Goal: Task Accomplishment & Management: Use online tool/utility

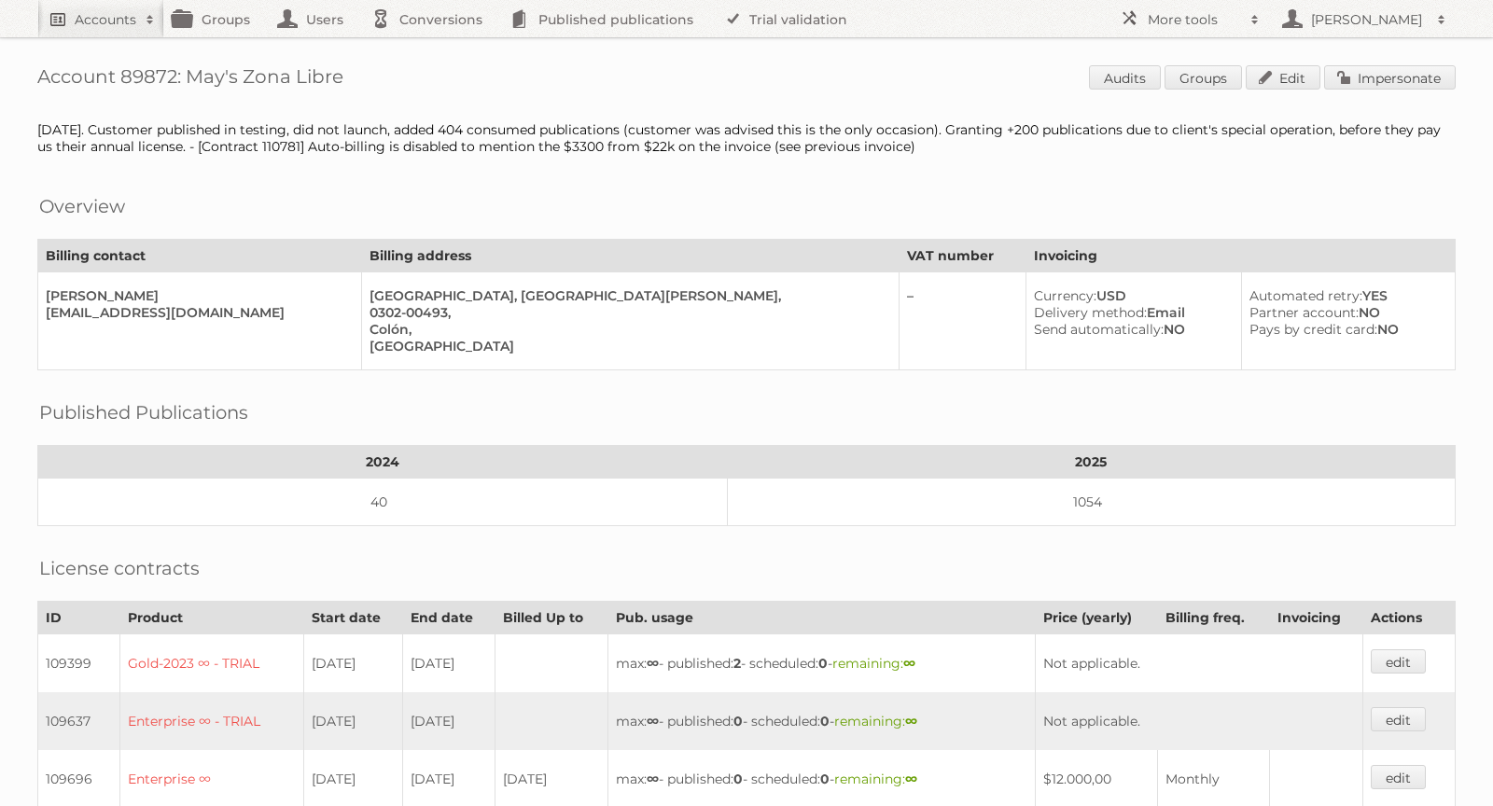
click at [87, 24] on h2 "Accounts" at bounding box center [106, 19] width 62 height 19
click at [430, 48] on input "Search" at bounding box center [444, 62] width 28 height 28
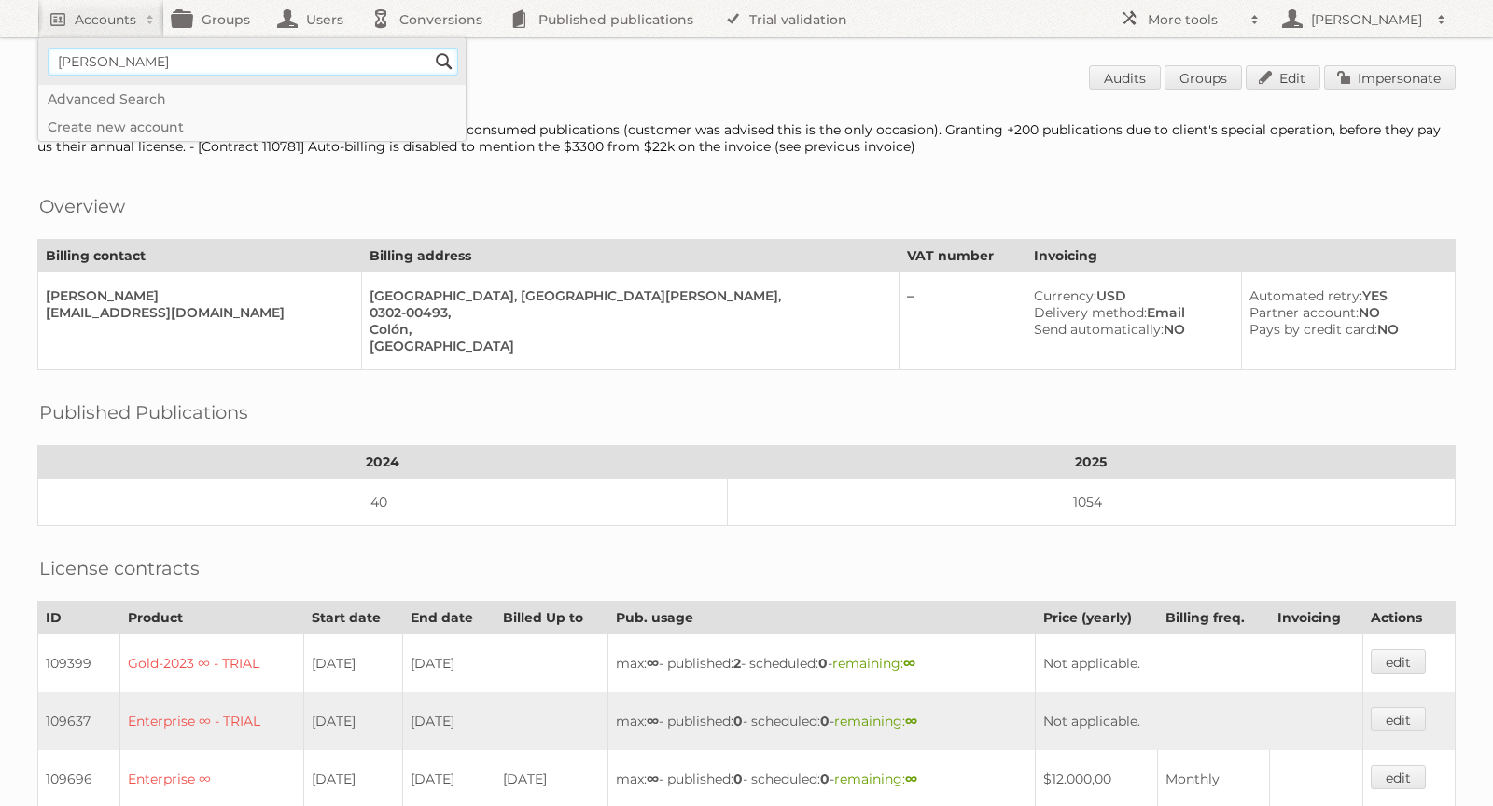
type input"] "[PERSON_NAME][EMAIL_ADDRESS][DOMAIN_NAME]"
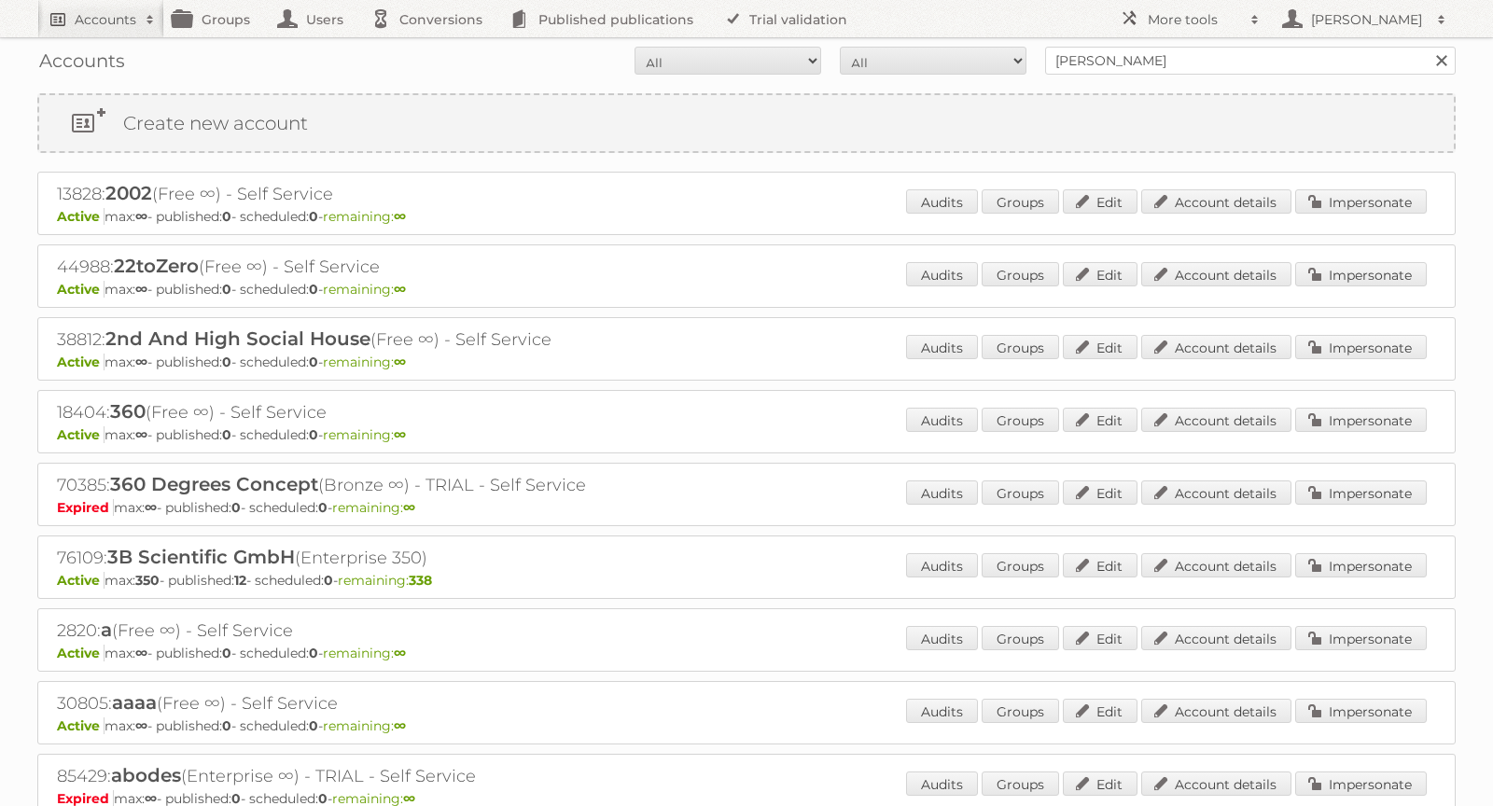
click at [102, 12] on h2 "Accounts" at bounding box center [106, 19] width 62 height 19
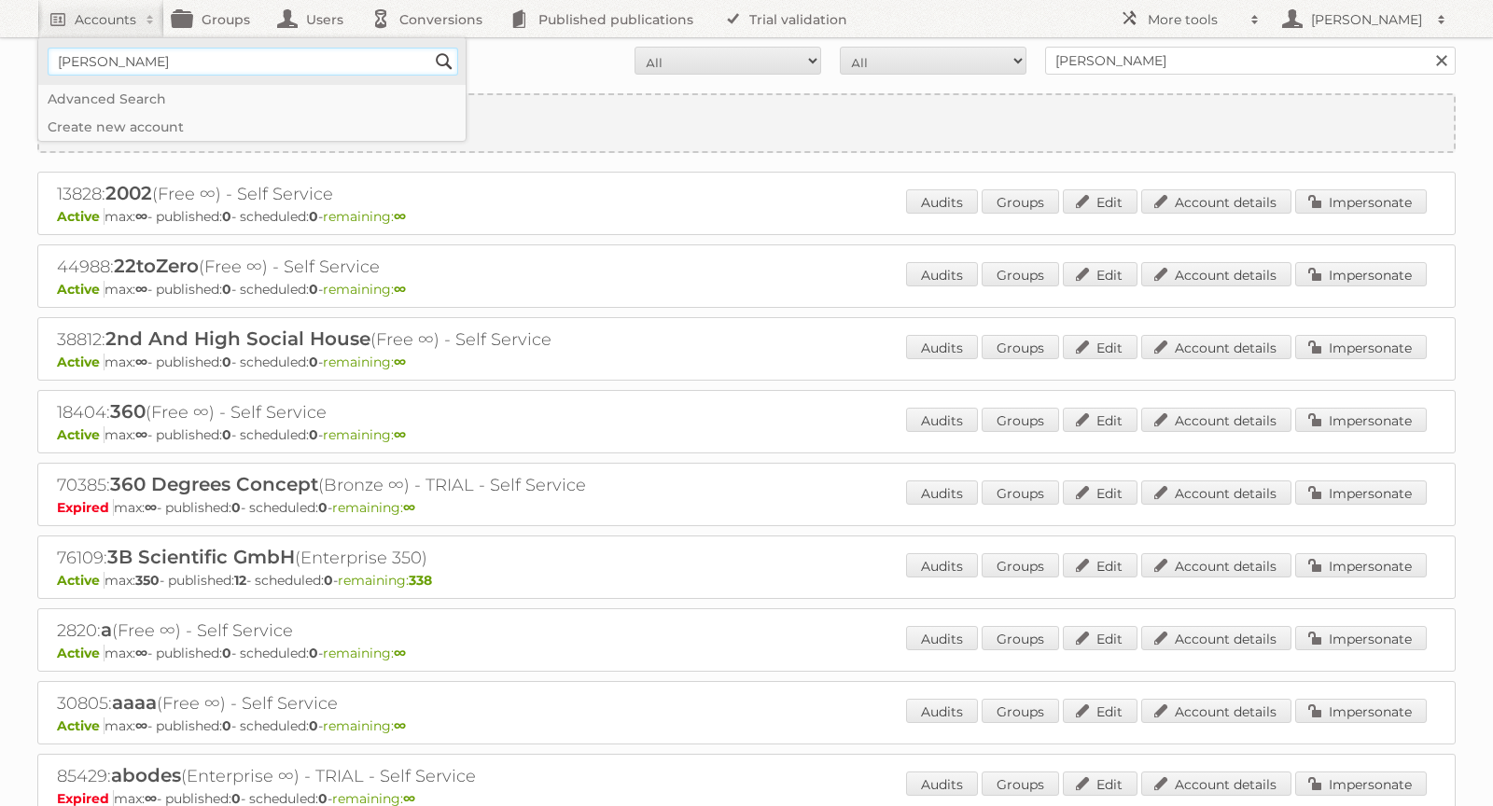
type input"] "[PERSON_NAME][EMAIL_ADDRESS][DOMAIN_NAME]"
click at [439, 59] on input "Search" at bounding box center [444, 62] width 28 height 28
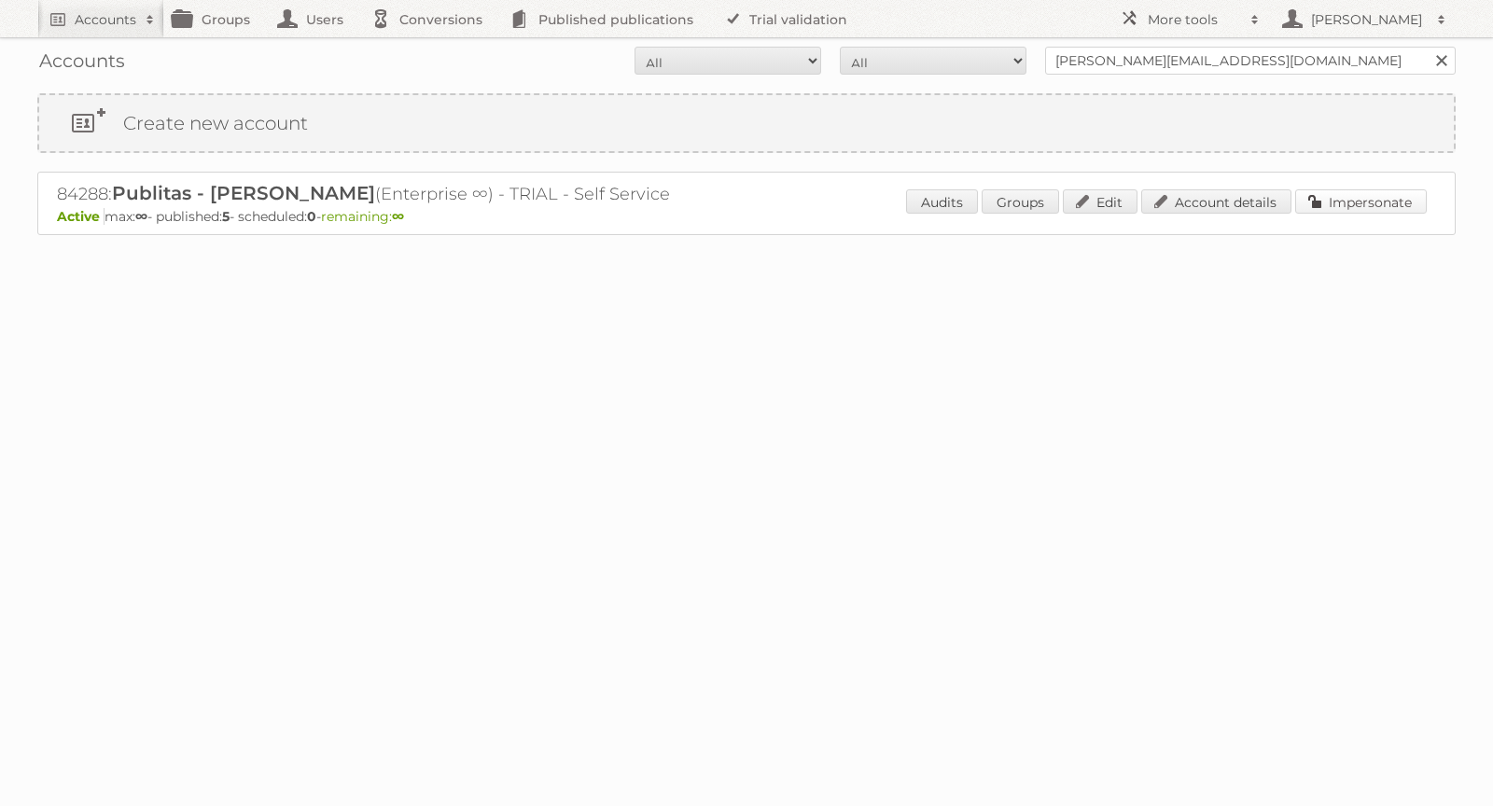
click at [1385, 202] on link "Impersonate" at bounding box center [1361, 201] width 132 height 24
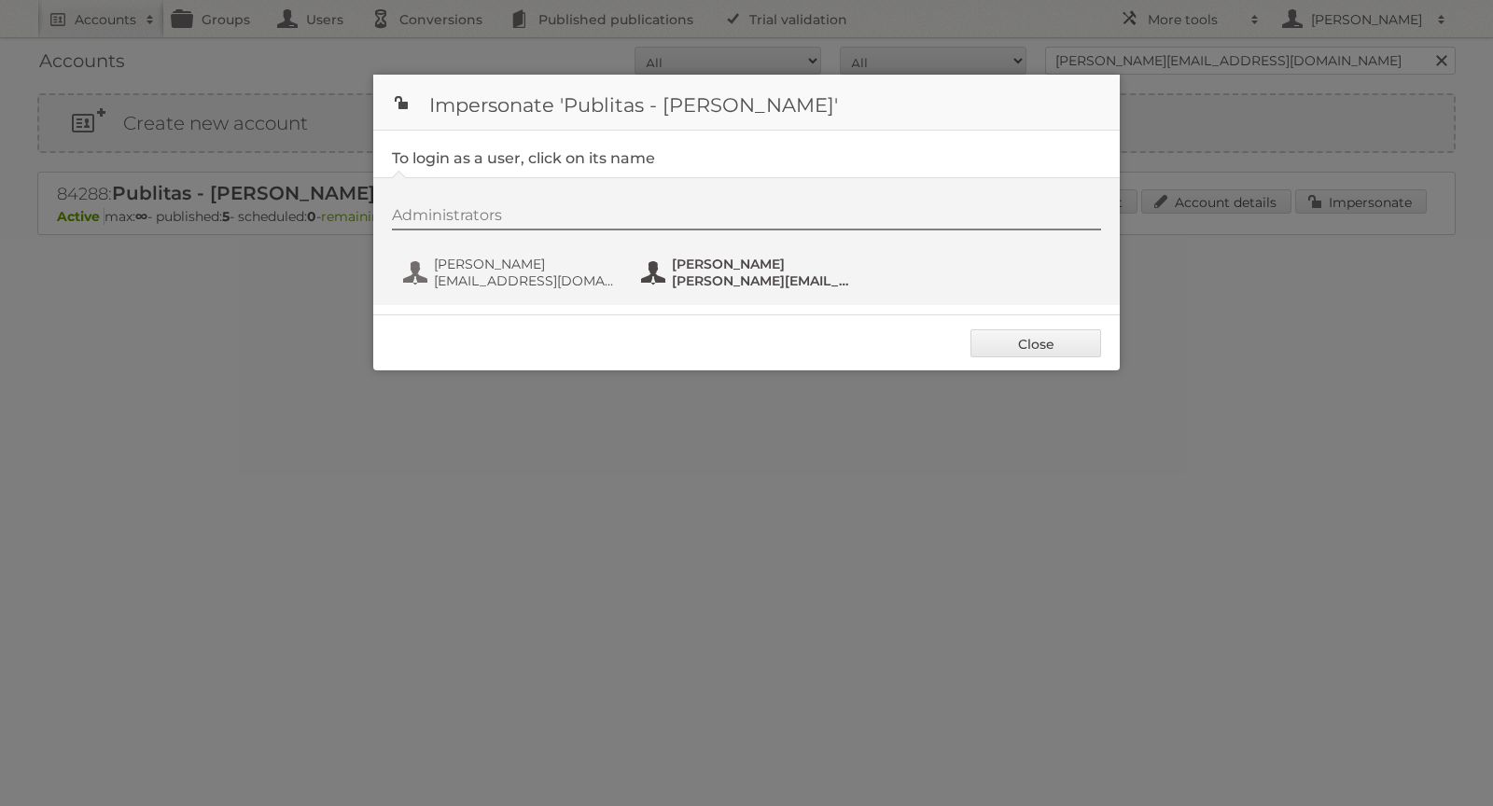
click at [698, 258] on span "[PERSON_NAME]" at bounding box center [762, 264] width 181 height 17
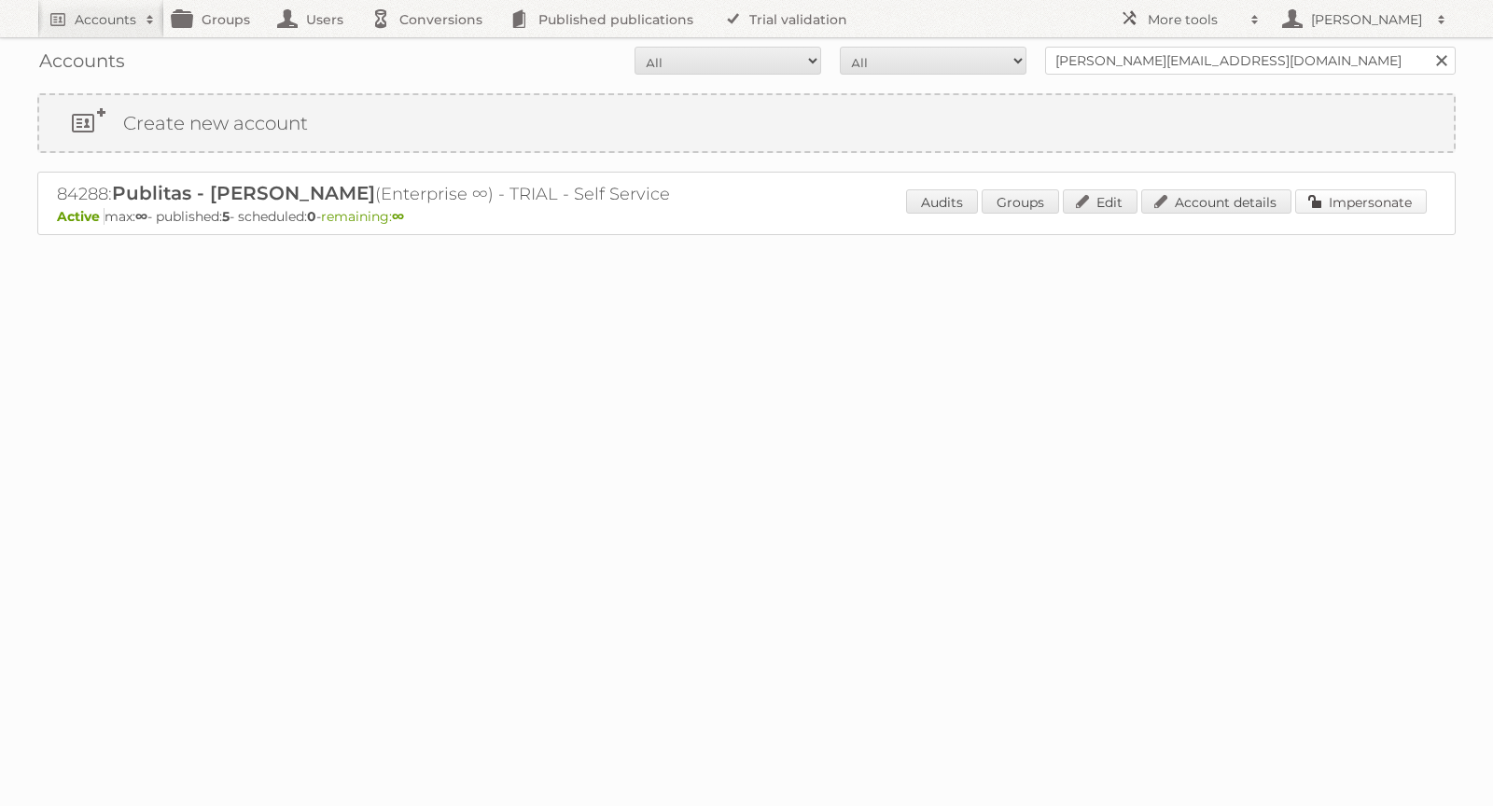
click at [1340, 202] on link "Impersonate" at bounding box center [1361, 201] width 132 height 24
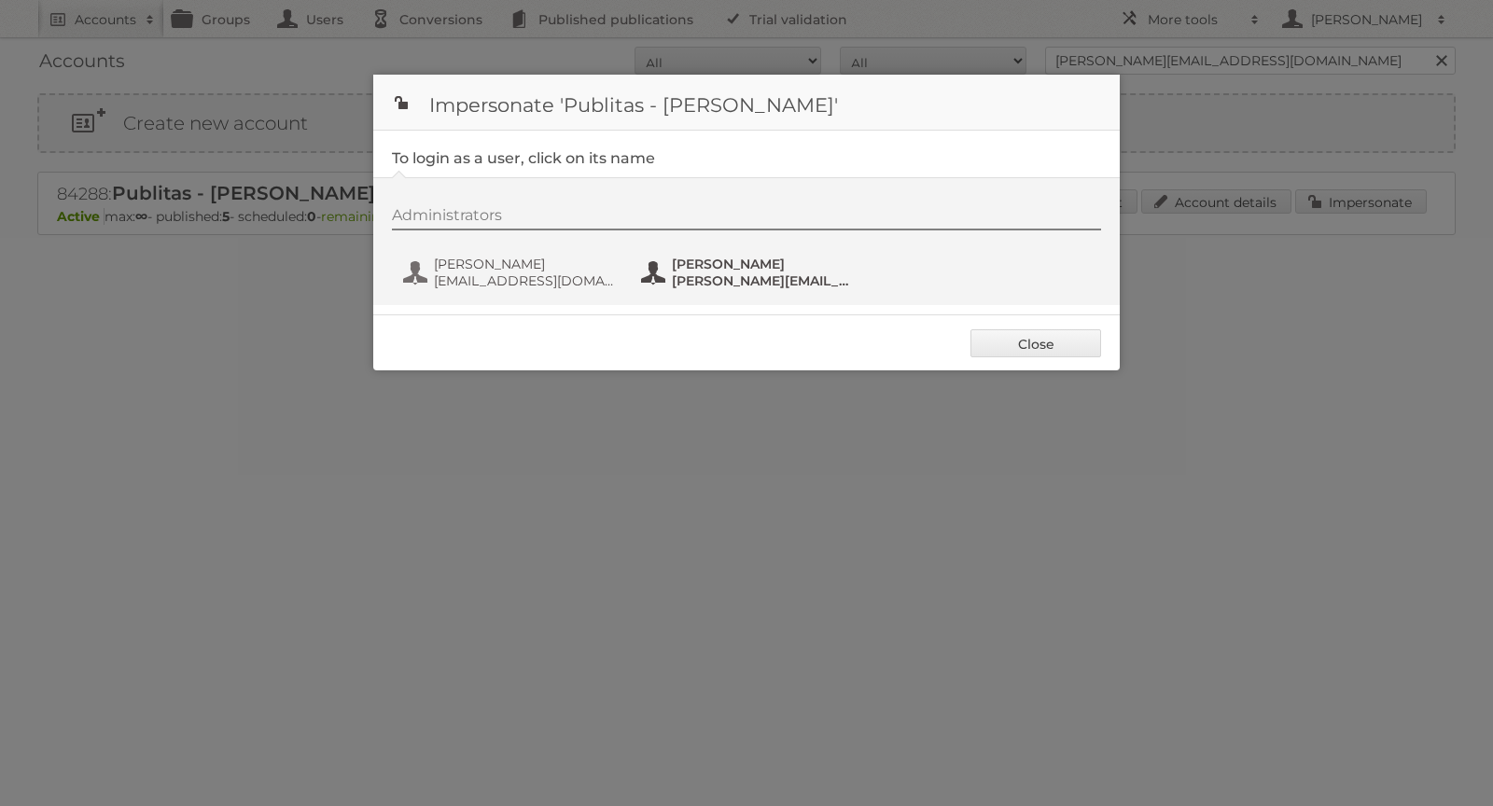
click at [736, 269] on span "[PERSON_NAME]" at bounding box center [762, 264] width 181 height 17
